Goal: Task Accomplishment & Management: Use online tool/utility

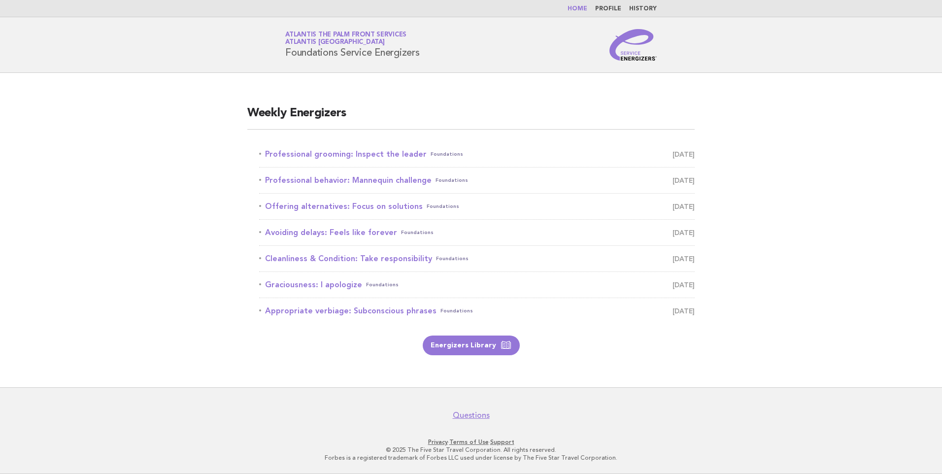
click at [200, 140] on main "Weekly Energizers Professional grooming: Inspect the leader Foundations [DATE] …" at bounding box center [471, 230] width 942 height 314
click at [373, 155] on link "Professional grooming: Inspect the leader Foundations [DATE]" at bounding box center [477, 154] width 436 height 14
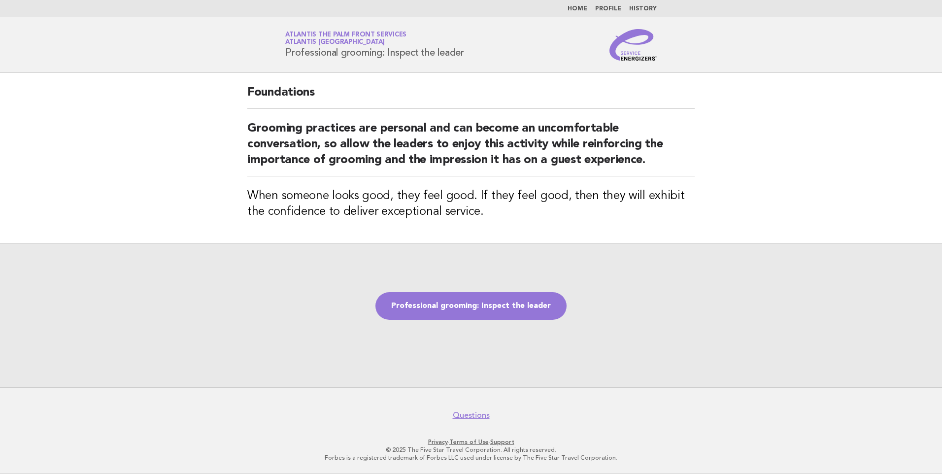
click at [50, 55] on header "Service Energizers Atlantis The Palm Front Services Atlantis [GEOGRAPHIC_DATA] …" at bounding box center [471, 45] width 942 height 56
click at [499, 317] on link "Professional grooming: Inspect the leader" at bounding box center [471, 306] width 191 height 28
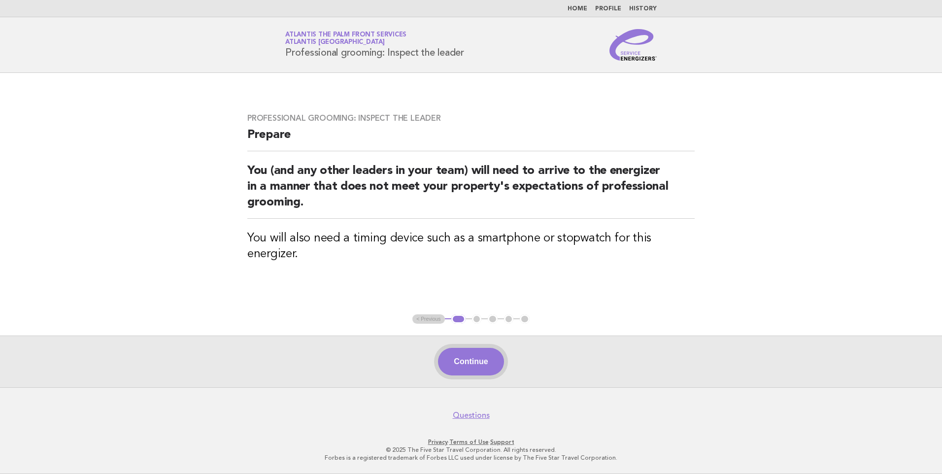
click at [496, 358] on button "Continue" at bounding box center [471, 362] width 66 height 28
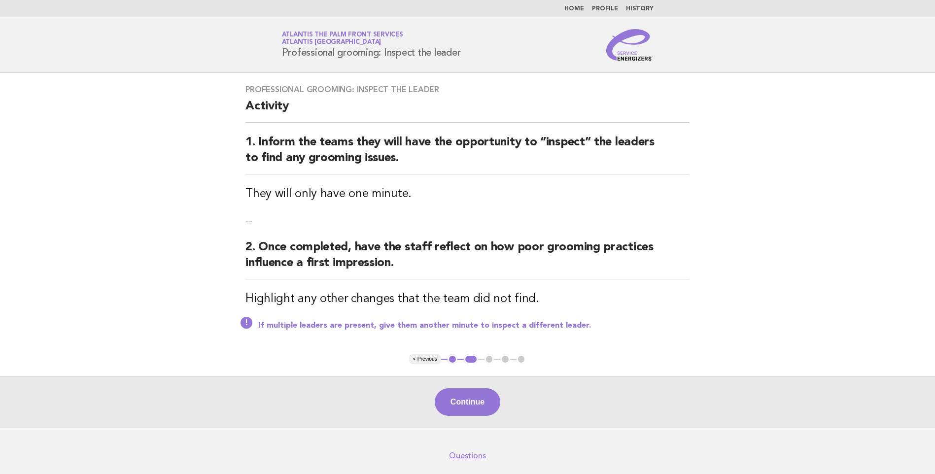
click at [465, 394] on button "Continue" at bounding box center [468, 402] width 66 height 28
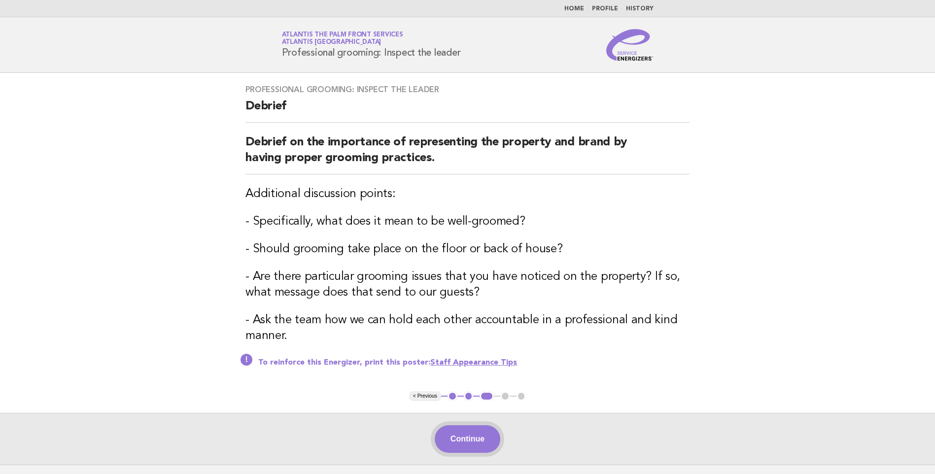
click at [469, 444] on button "Continue" at bounding box center [468, 439] width 66 height 28
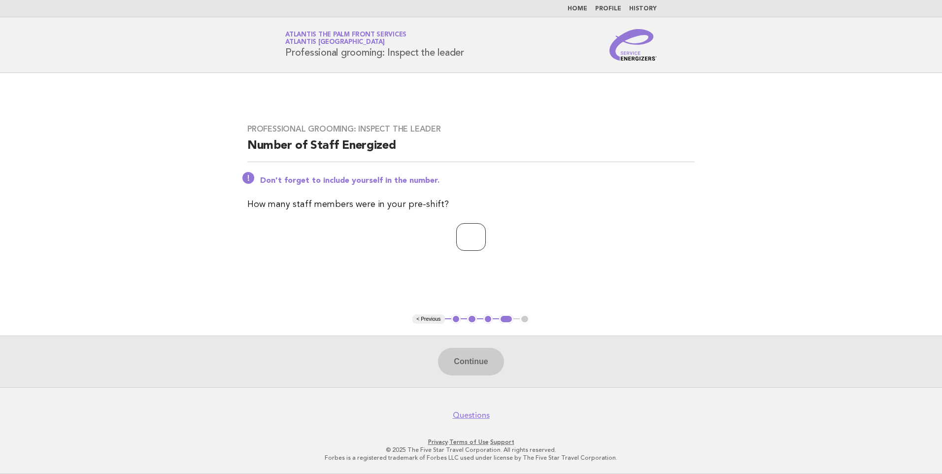
click at [480, 249] on input "number" at bounding box center [471, 237] width 30 height 28
type input "*"
click at [472, 361] on button "Continue" at bounding box center [471, 362] width 66 height 28
